Goal: Navigation & Orientation: Find specific page/section

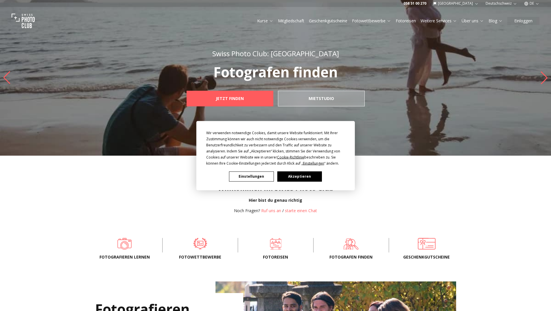
click at [292, 176] on button "Akzeptieren" at bounding box center [299, 176] width 45 height 10
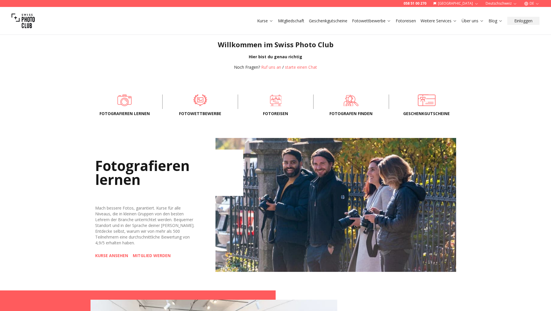
scroll to position [145, 0]
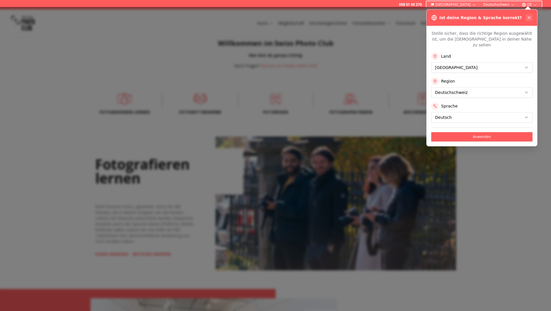
click at [531, 16] on icon at bounding box center [529, 17] width 5 height 5
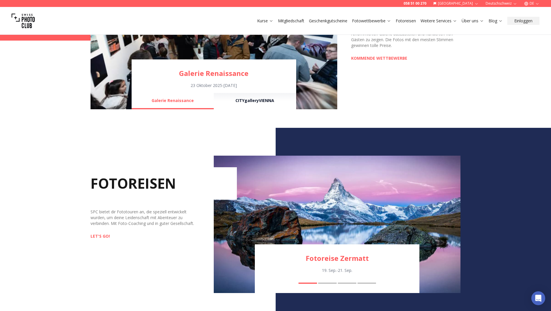
scroll to position [463, 0]
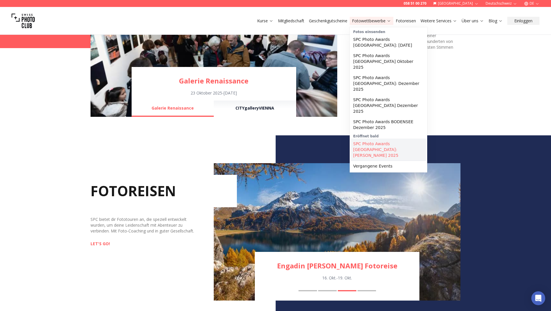
click at [392, 138] on link "SPC Photo Awards [GEOGRAPHIC_DATA]: [PERSON_NAME] 2025" at bounding box center [388, 149] width 75 height 22
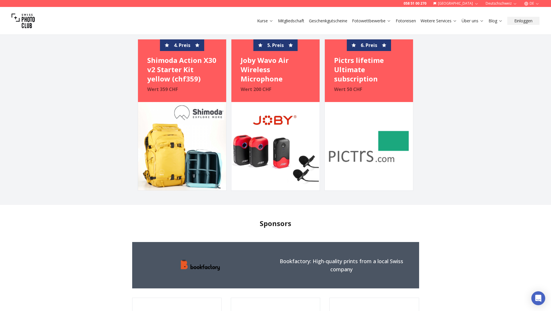
scroll to position [1042, 0]
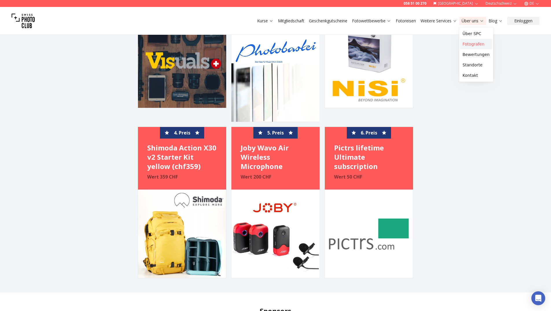
click at [475, 43] on link "Fotografen" at bounding box center [476, 44] width 32 height 10
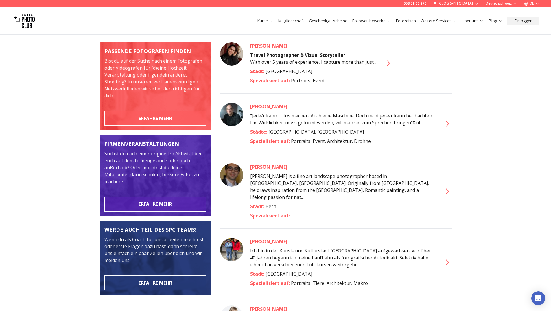
scroll to position [58, 0]
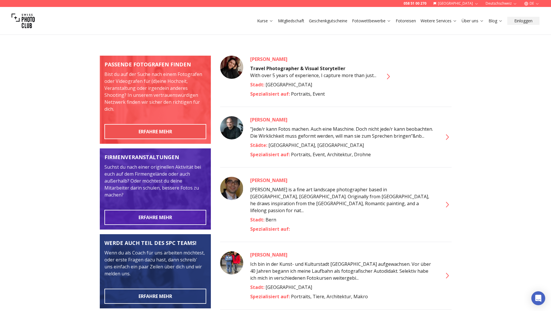
click at [159, 127] on button "ERFAHRE MEHR" at bounding box center [155, 131] width 102 height 15
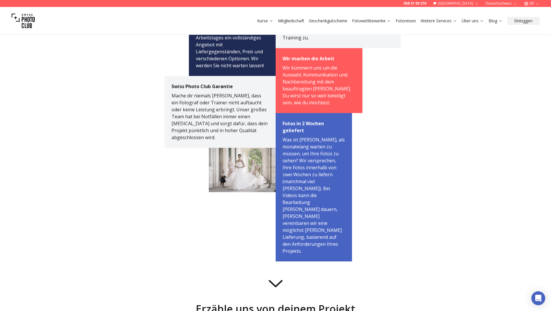
scroll to position [203, 0]
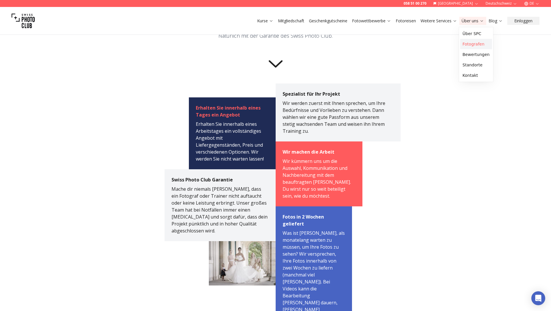
click at [473, 44] on link "Fotografen" at bounding box center [476, 44] width 32 height 10
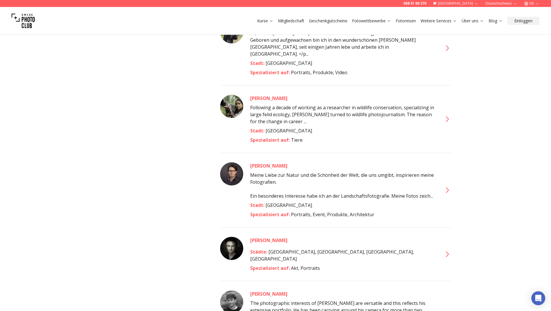
scroll to position [1608, 0]
